Goal: Find specific page/section: Find specific page/section

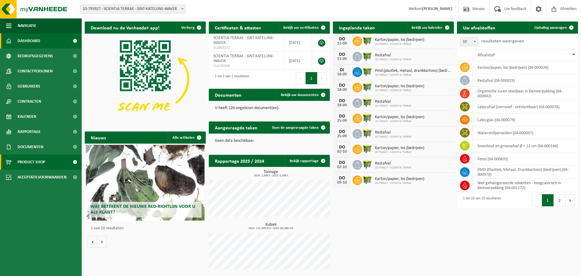
click at [31, 160] on span "Product Shop" at bounding box center [32, 161] width 28 height 15
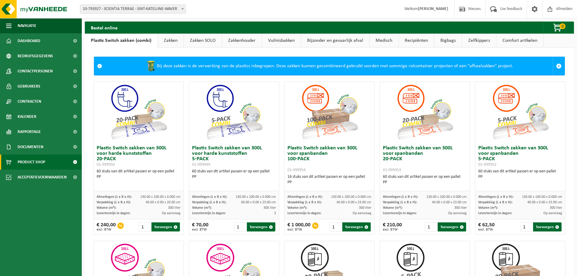
click at [377, 40] on link "Medisch" at bounding box center [383, 41] width 29 height 14
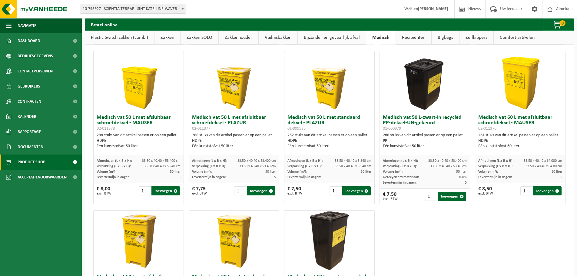
scroll to position [146, 0]
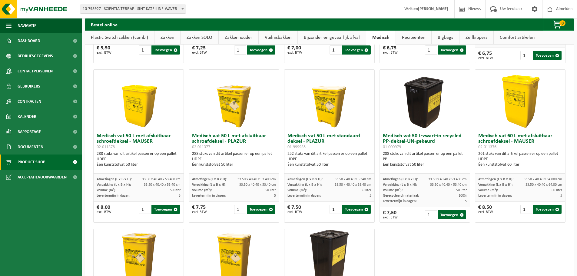
click at [511, 83] on img at bounding box center [520, 100] width 61 height 61
click at [510, 140] on h3 "Medisch vat 60 L met afsluitbaar schroefdeksel - MAUSER 02-011376" at bounding box center [520, 141] width 84 height 16
click at [510, 108] on img at bounding box center [520, 100] width 61 height 61
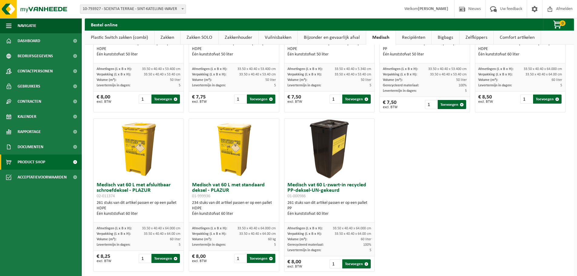
scroll to position [268, 0]
